Goal: Find specific page/section: Find specific page/section

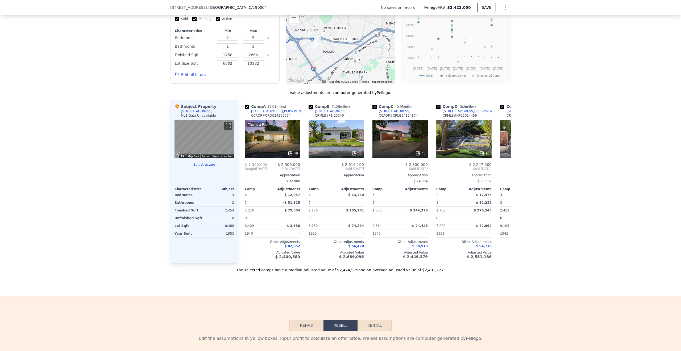
scroll to position [432, 0]
click at [506, 169] on icon at bounding box center [504, 168] width 3 height 5
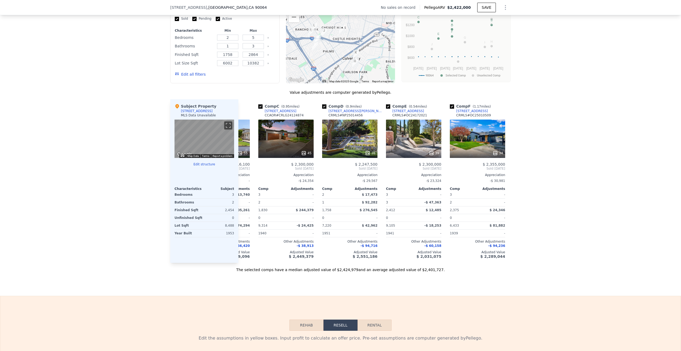
scroll to position [0, 128]
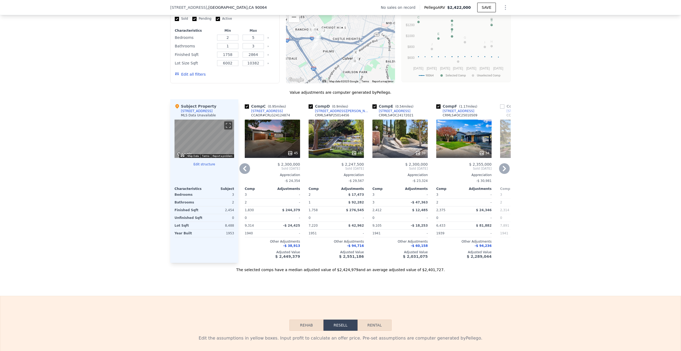
click at [503, 172] on icon at bounding box center [504, 168] width 11 height 11
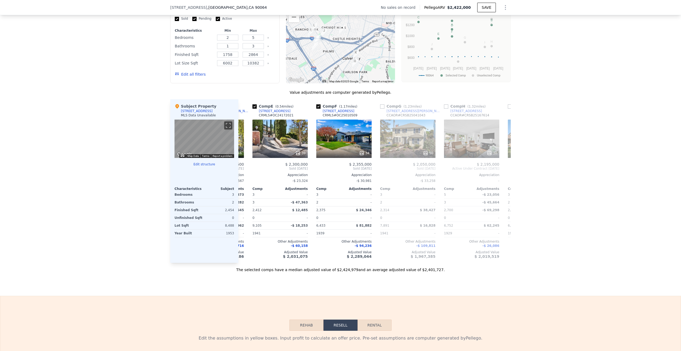
scroll to position [0, 255]
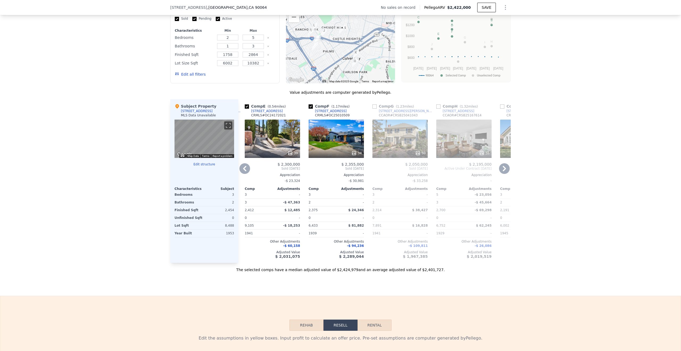
click at [503, 172] on icon at bounding box center [504, 168] width 11 height 11
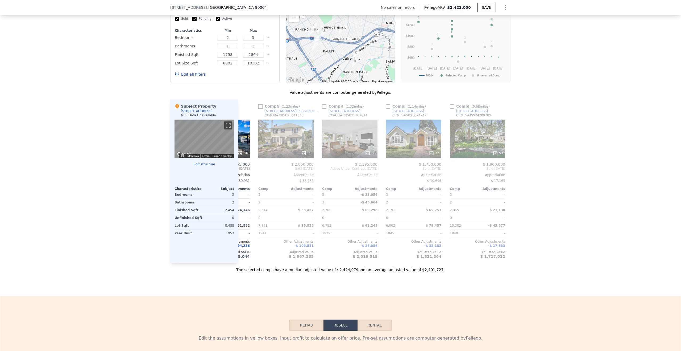
scroll to position [0, 383]
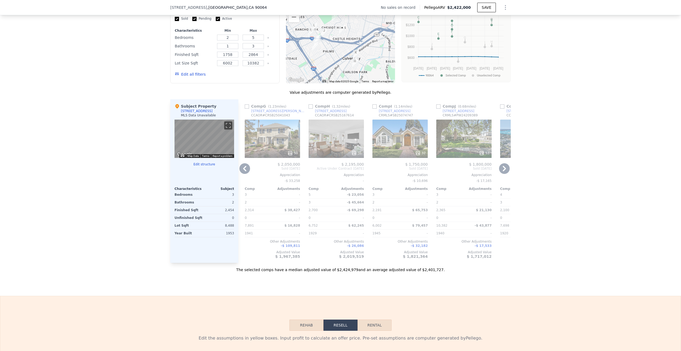
click at [242, 167] on icon at bounding box center [244, 168] width 11 height 11
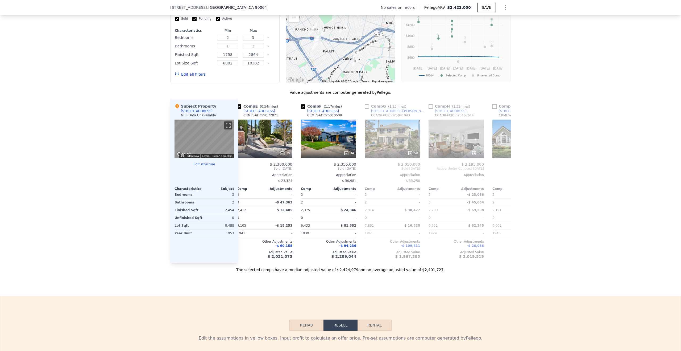
scroll to position [0, 255]
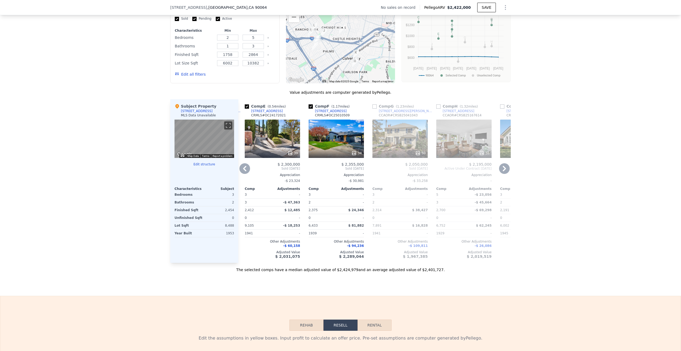
click at [245, 169] on icon at bounding box center [244, 168] width 3 height 5
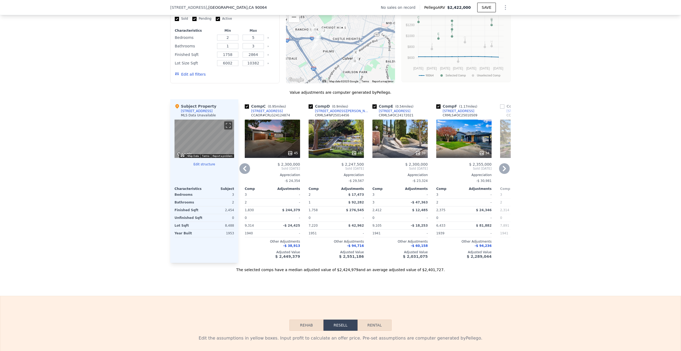
click at [245, 169] on icon at bounding box center [244, 168] width 3 height 5
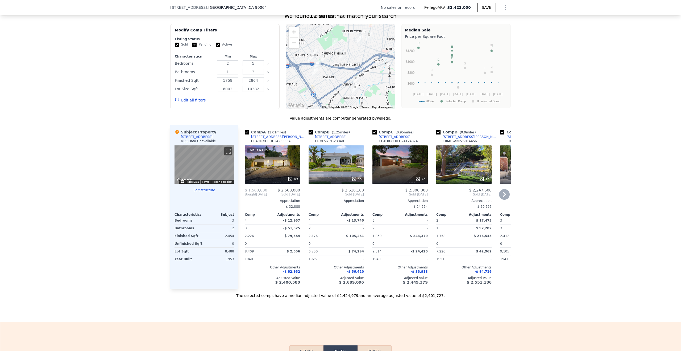
scroll to position [418, 0]
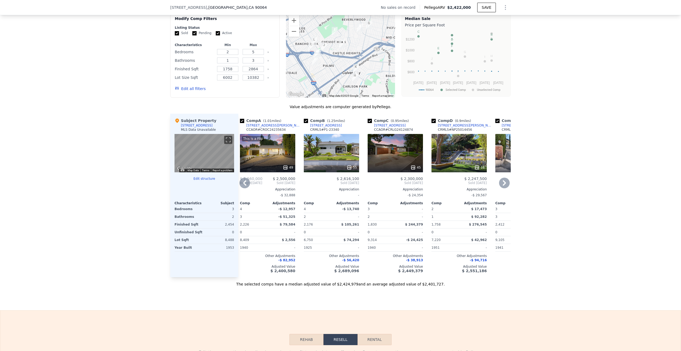
click at [270, 159] on div "This is a Flip 49" at bounding box center [267, 153] width 55 height 38
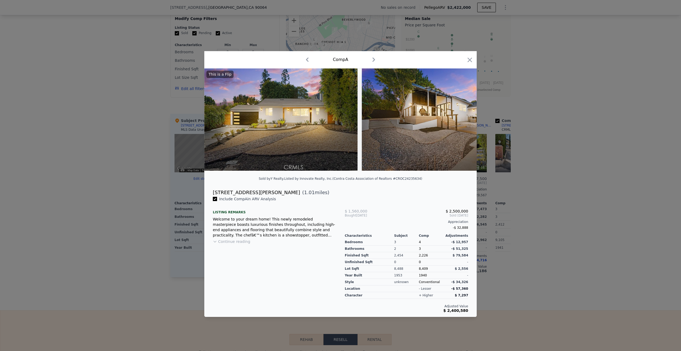
scroll to position [0, 5]
click at [464, 119] on icon at bounding box center [462, 119] width 3 height 5
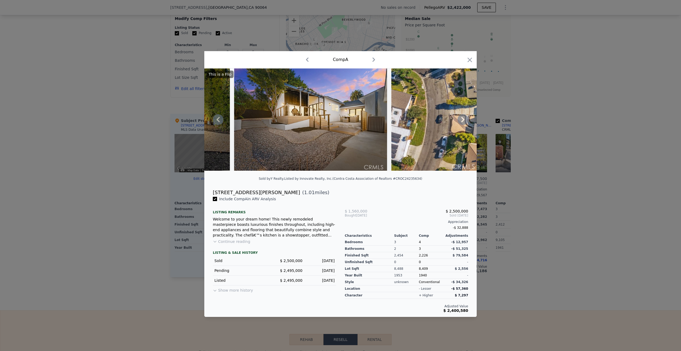
click at [464, 119] on icon at bounding box center [462, 119] width 3 height 5
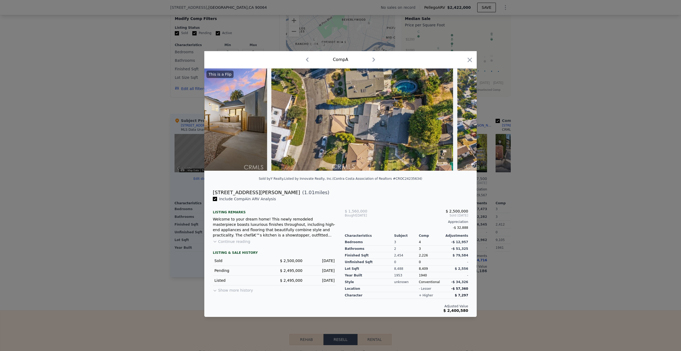
scroll to position [0, 255]
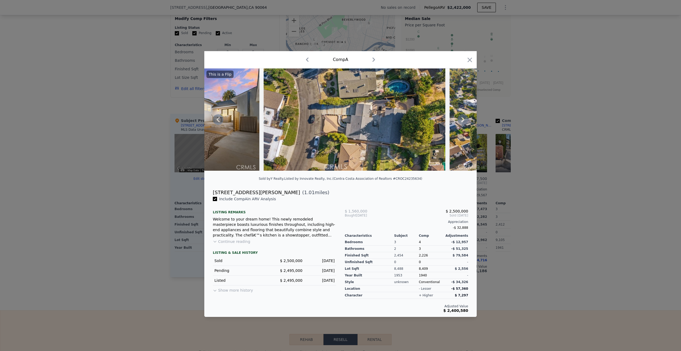
click at [464, 119] on div "This is a Flip" at bounding box center [340, 119] width 272 height 102
click at [462, 120] on icon at bounding box center [463, 119] width 11 height 11
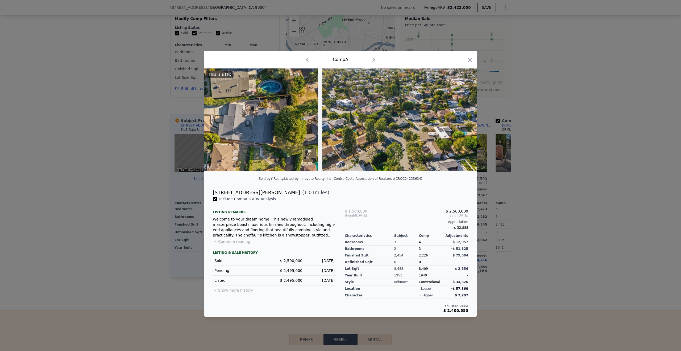
scroll to position [0, 383]
click at [462, 120] on div "This is a Flip" at bounding box center [340, 119] width 272 height 102
click at [462, 120] on icon at bounding box center [463, 119] width 11 height 11
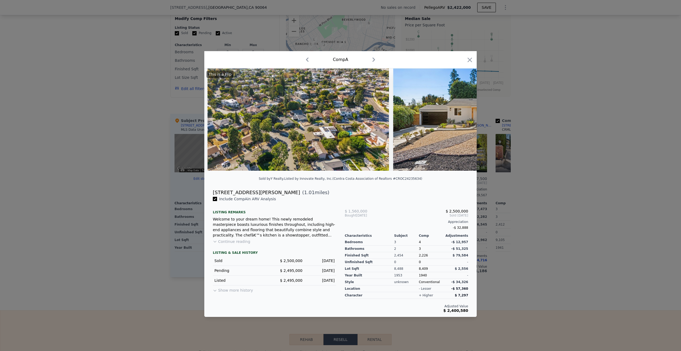
click at [462, 120] on img at bounding box center [469, 119] width 153 height 102
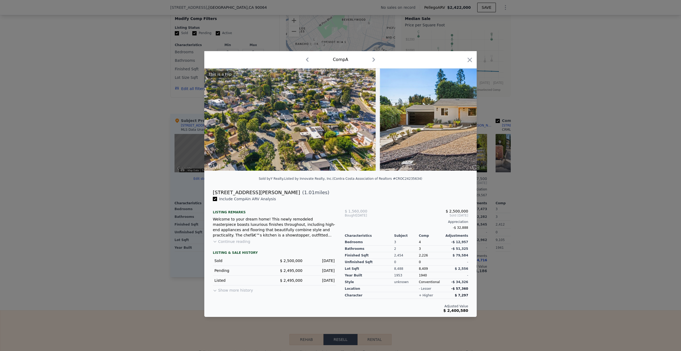
click at [462, 120] on div "This is a Flip" at bounding box center [340, 119] width 272 height 102
click at [463, 119] on icon at bounding box center [463, 119] width 11 height 11
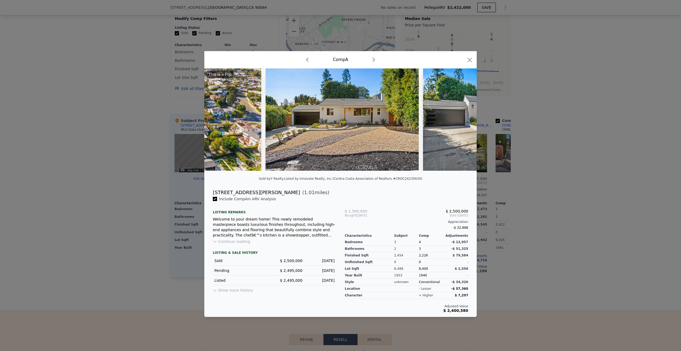
scroll to position [0, 639]
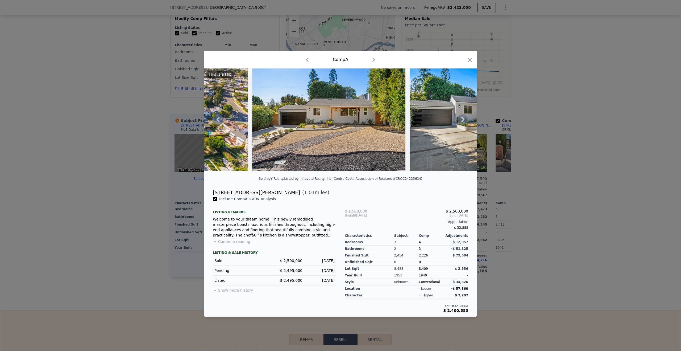
click at [463, 119] on div "This is a Flip" at bounding box center [340, 119] width 272 height 102
click at [463, 119] on icon at bounding box center [463, 119] width 11 height 11
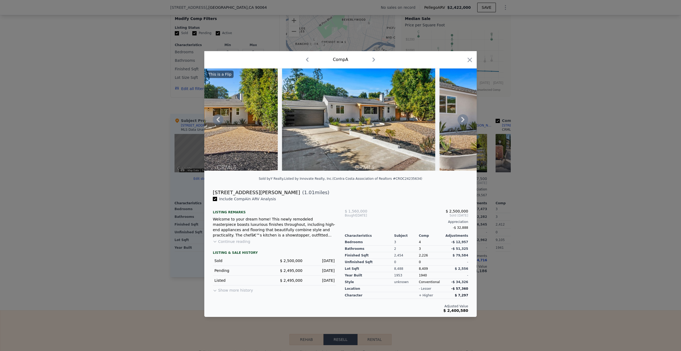
click at [463, 119] on icon at bounding box center [463, 119] width 11 height 11
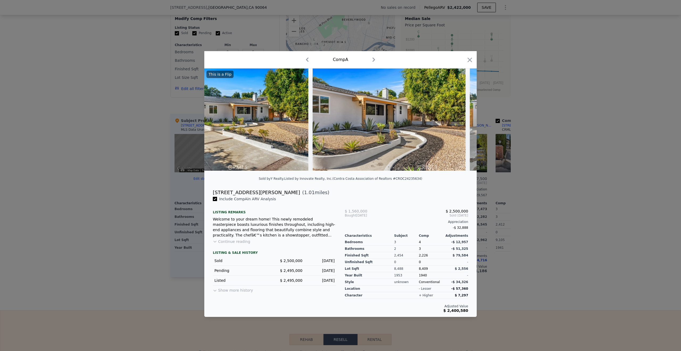
scroll to position [0, 894]
click at [463, 119] on div "This is a Flip" at bounding box center [340, 119] width 272 height 102
click at [463, 119] on icon at bounding box center [463, 119] width 11 height 11
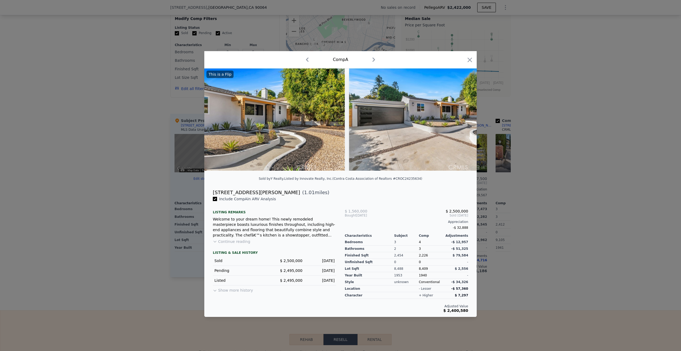
scroll to position [0, 1022]
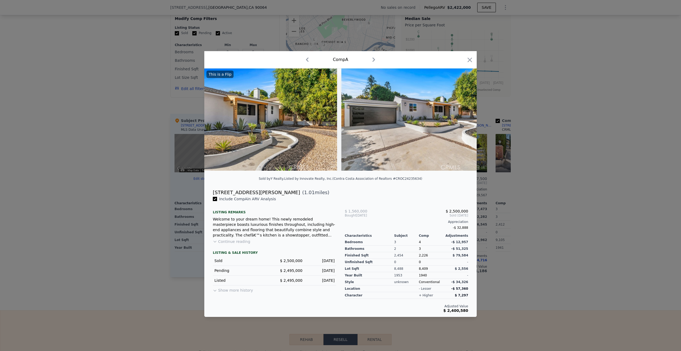
click at [463, 119] on div "This is a Flip" at bounding box center [340, 119] width 272 height 102
click at [463, 120] on icon at bounding box center [463, 119] width 11 height 11
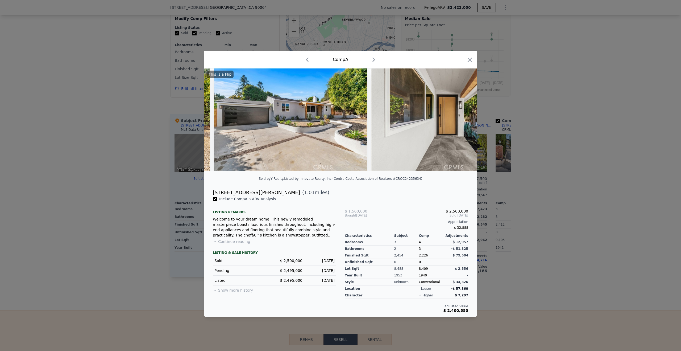
scroll to position [0, 1150]
click at [463, 120] on icon at bounding box center [463, 119] width 11 height 11
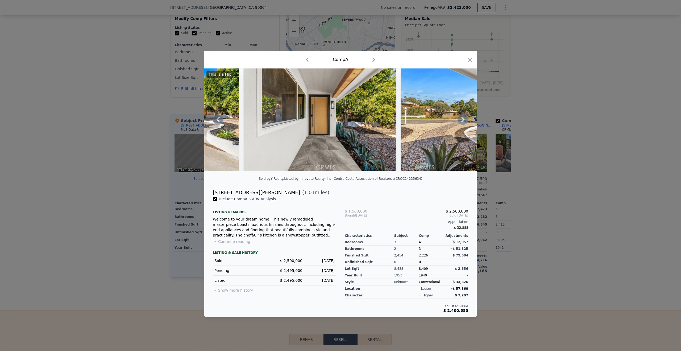
click at [463, 120] on icon at bounding box center [463, 119] width 11 height 11
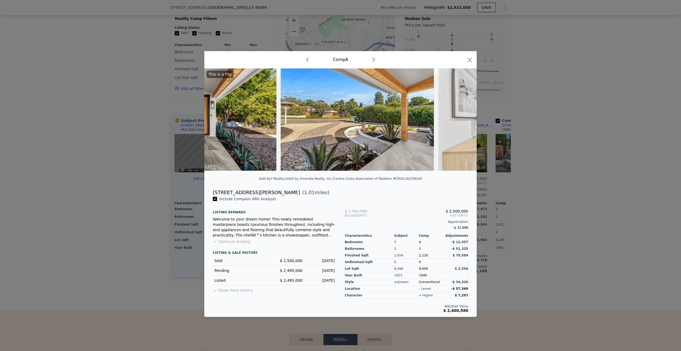
scroll to position [0, 1405]
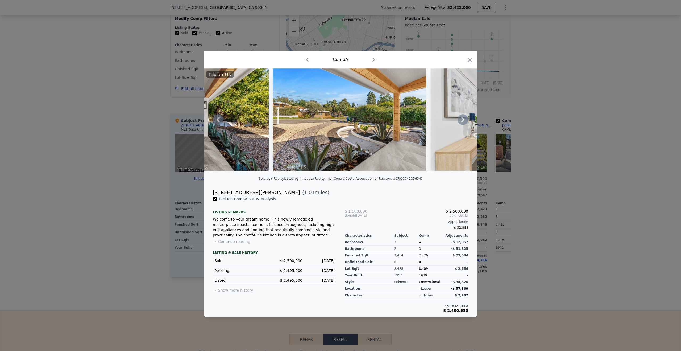
click at [463, 120] on div "This is a Flip" at bounding box center [340, 119] width 272 height 102
click at [463, 120] on icon at bounding box center [463, 119] width 11 height 11
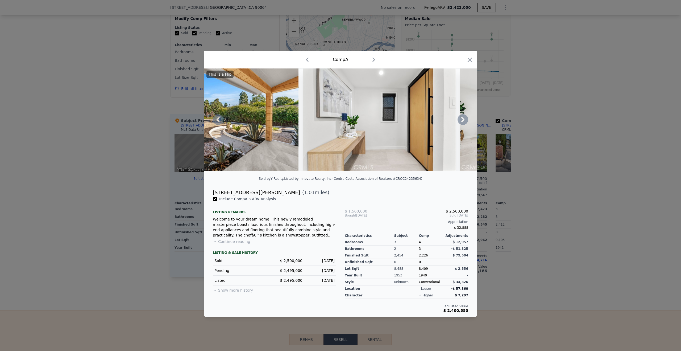
click at [463, 120] on icon at bounding box center [463, 119] width 11 height 11
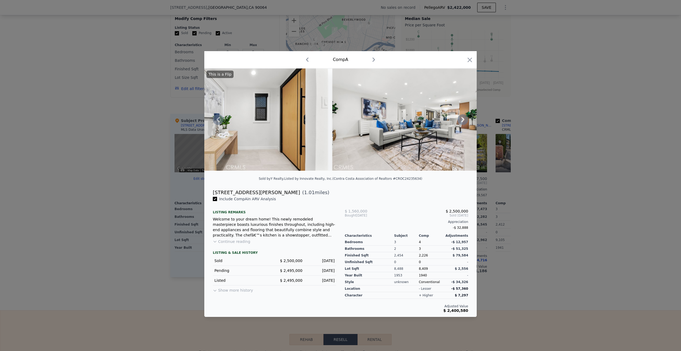
click at [463, 120] on icon at bounding box center [463, 119] width 11 height 11
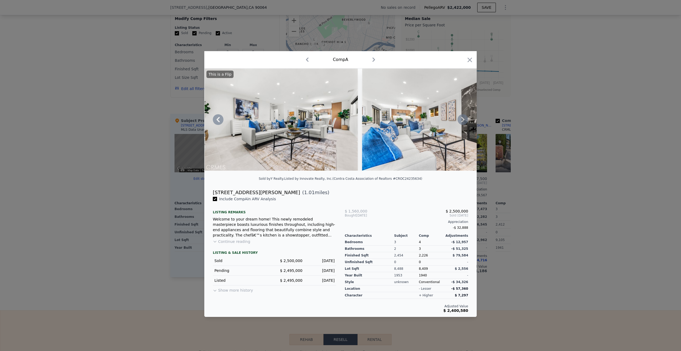
click at [463, 120] on icon at bounding box center [463, 119] width 11 height 11
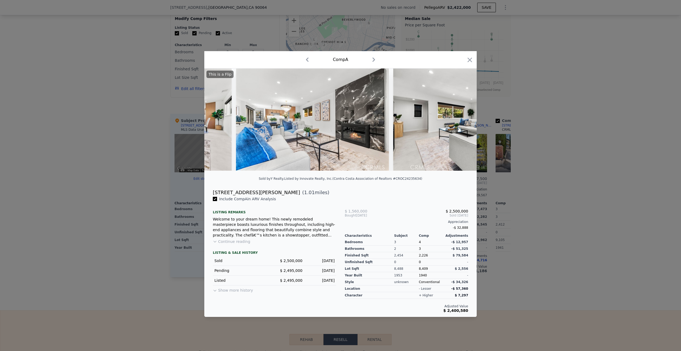
scroll to position [0, 1916]
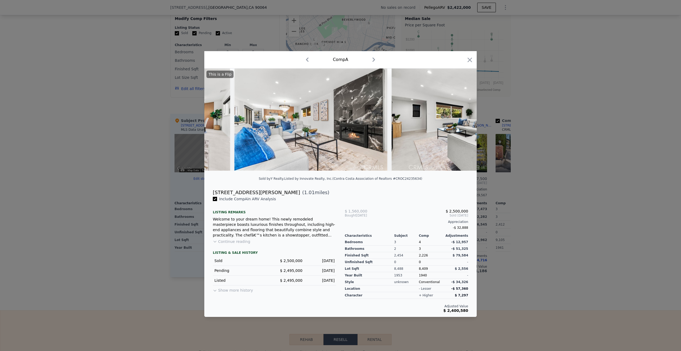
click at [463, 120] on div "This is a Flip" at bounding box center [340, 119] width 272 height 102
click at [463, 120] on icon at bounding box center [463, 119] width 11 height 11
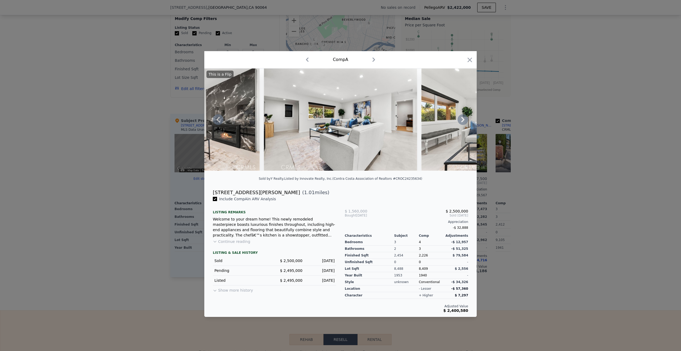
click at [463, 120] on icon at bounding box center [463, 119] width 11 height 11
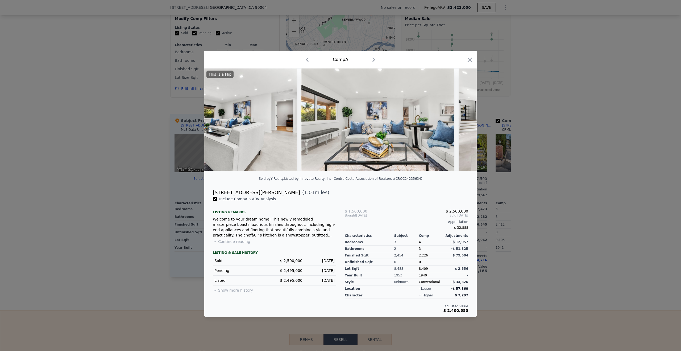
scroll to position [0, 2171]
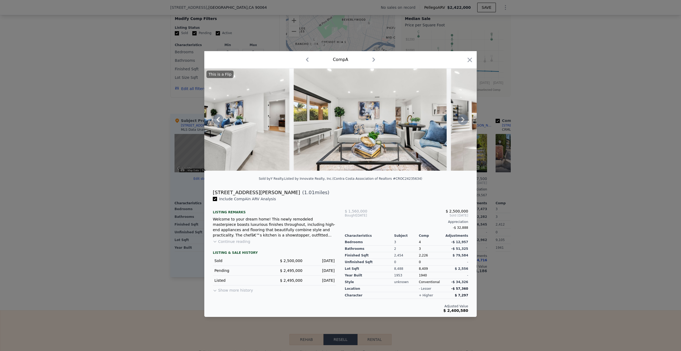
click at [463, 120] on div "This is a Flip" at bounding box center [340, 119] width 272 height 102
click at [463, 120] on icon at bounding box center [463, 119] width 11 height 11
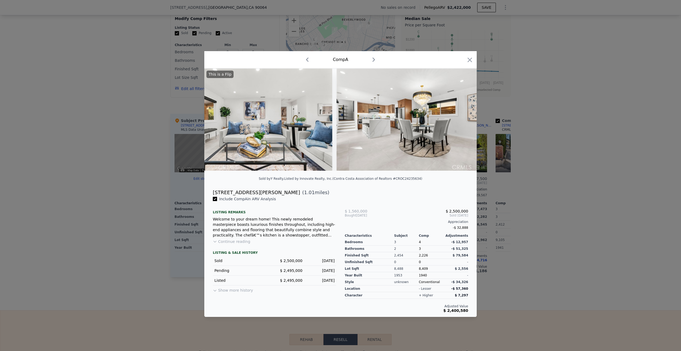
scroll to position [0, 2299]
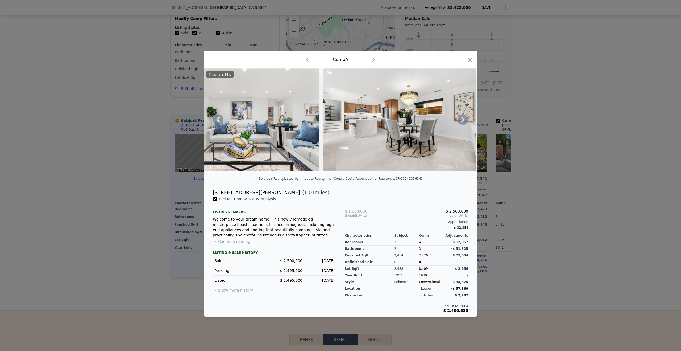
click at [463, 120] on icon at bounding box center [463, 119] width 11 height 11
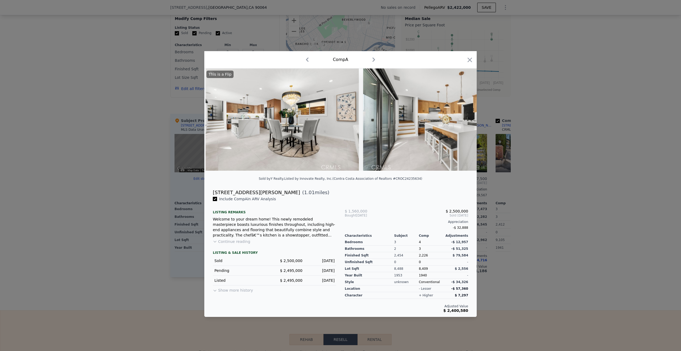
scroll to position [0, 2427]
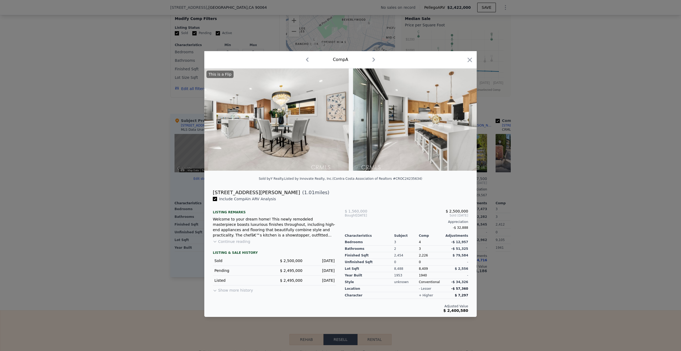
click at [463, 120] on div "This is a Flip" at bounding box center [340, 119] width 272 height 102
click at [463, 120] on icon at bounding box center [463, 119] width 11 height 11
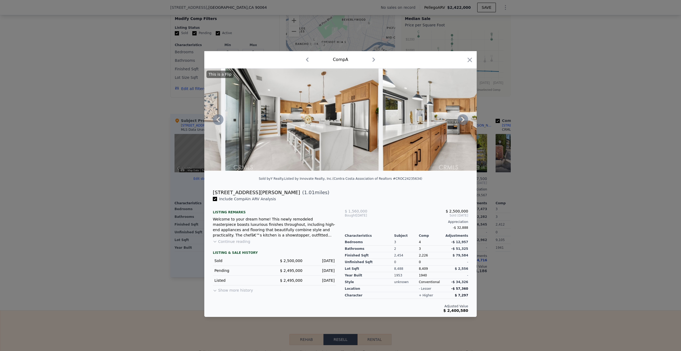
click at [463, 120] on icon at bounding box center [463, 119] width 11 height 11
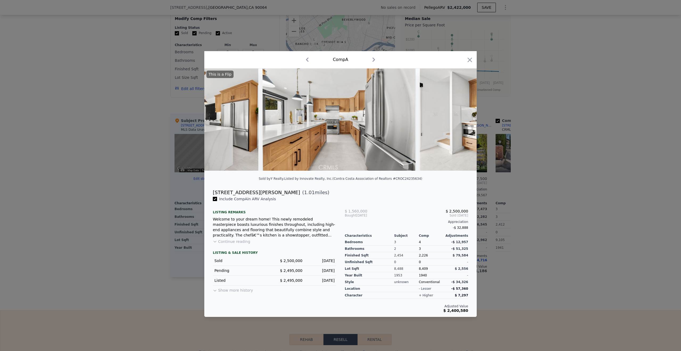
scroll to position [0, 2682]
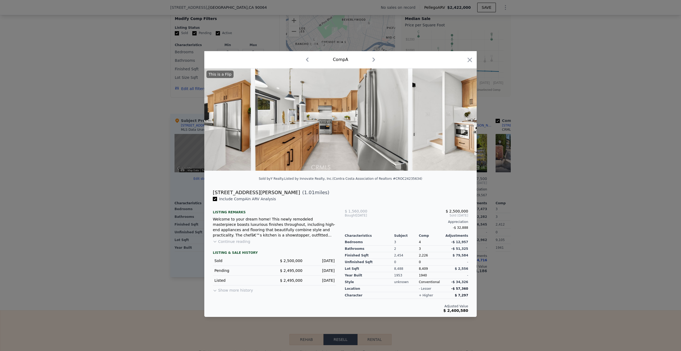
click at [463, 120] on div "This is a Flip" at bounding box center [340, 119] width 272 height 102
click at [463, 120] on icon at bounding box center [463, 119] width 11 height 11
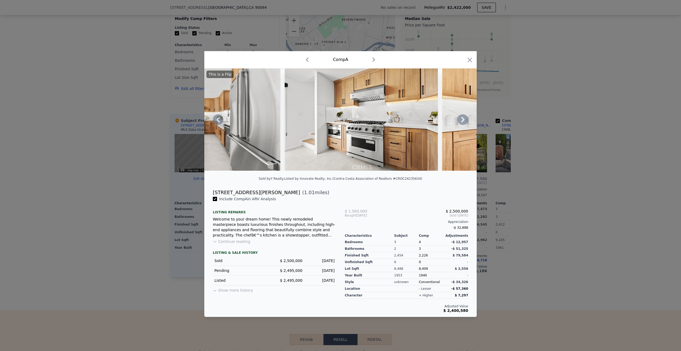
click at [463, 120] on icon at bounding box center [463, 119] width 11 height 11
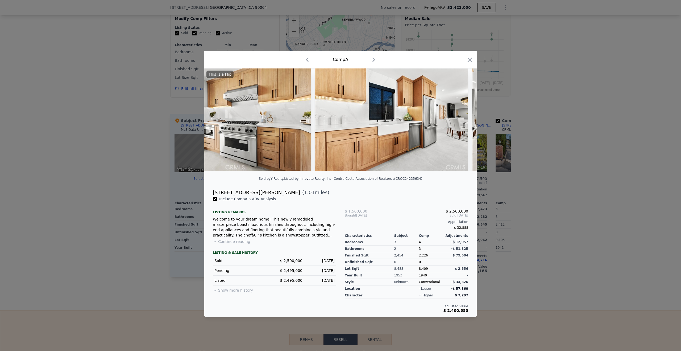
scroll to position [0, 2938]
click at [463, 120] on icon at bounding box center [463, 119] width 11 height 11
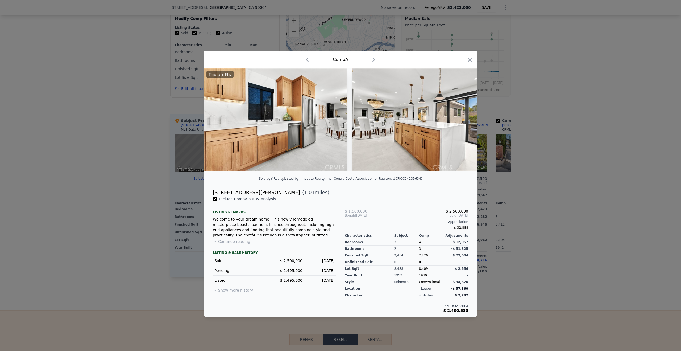
scroll to position [0, 3066]
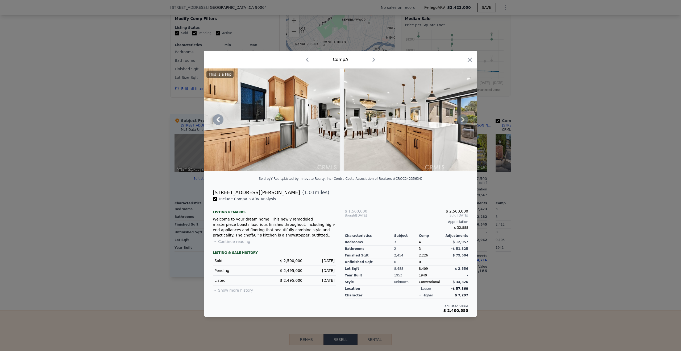
click at [463, 120] on icon at bounding box center [463, 119] width 11 height 11
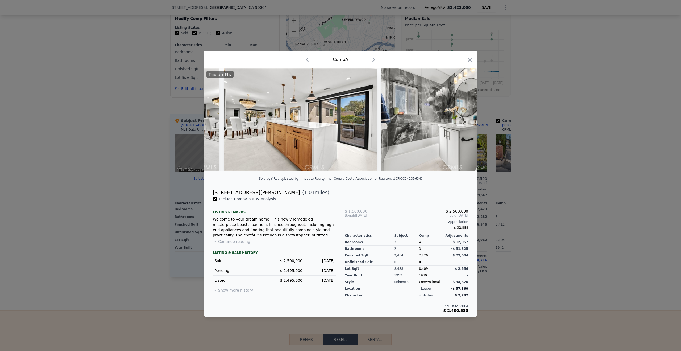
scroll to position [0, 3193]
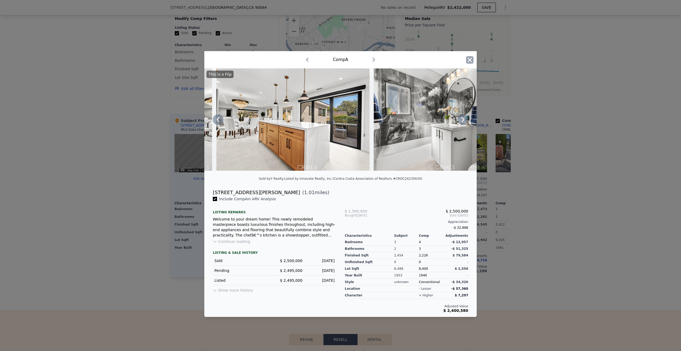
click at [470, 60] on icon "button" at bounding box center [470, 59] width 5 height 5
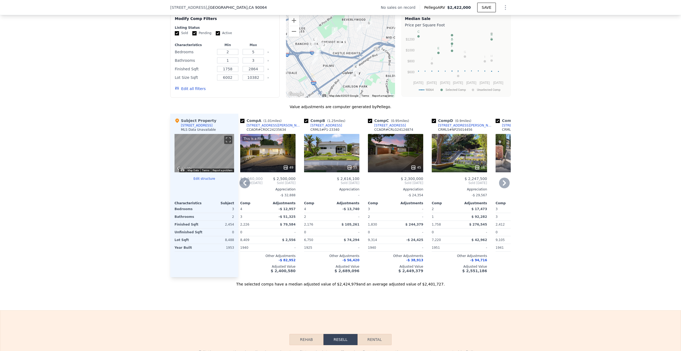
click at [503, 183] on icon at bounding box center [504, 182] width 11 height 11
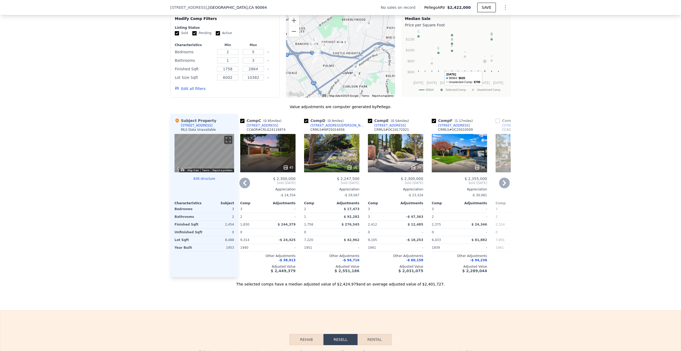
scroll to position [423, 0]
